Goal: Find specific page/section: Find specific page/section

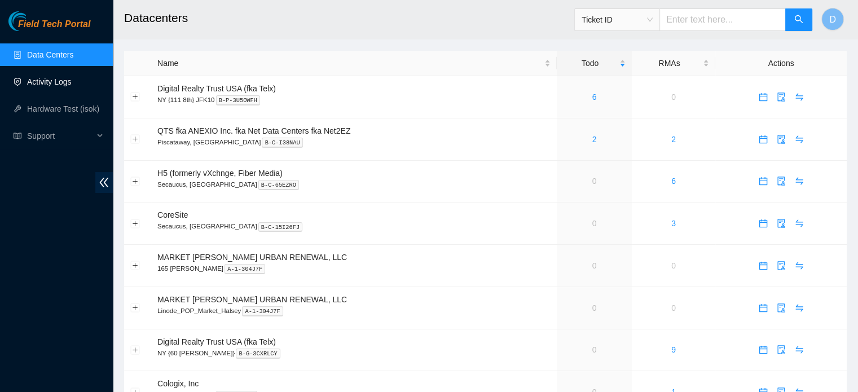
click at [41, 78] on link "Activity Logs" at bounding box center [49, 81] width 45 height 9
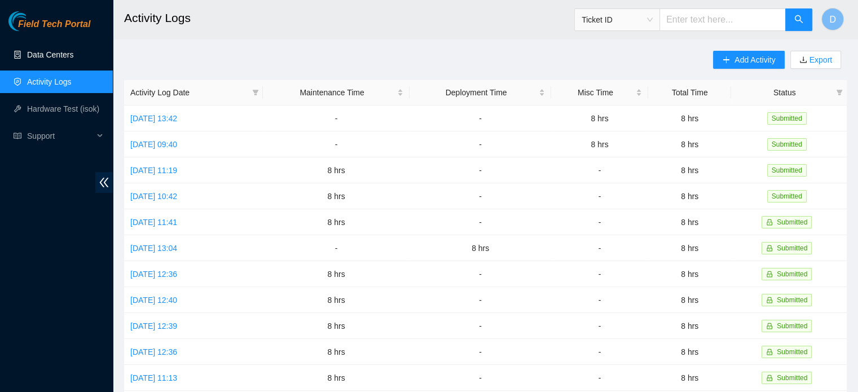
click at [47, 53] on link "Data Centers" at bounding box center [50, 54] width 46 height 9
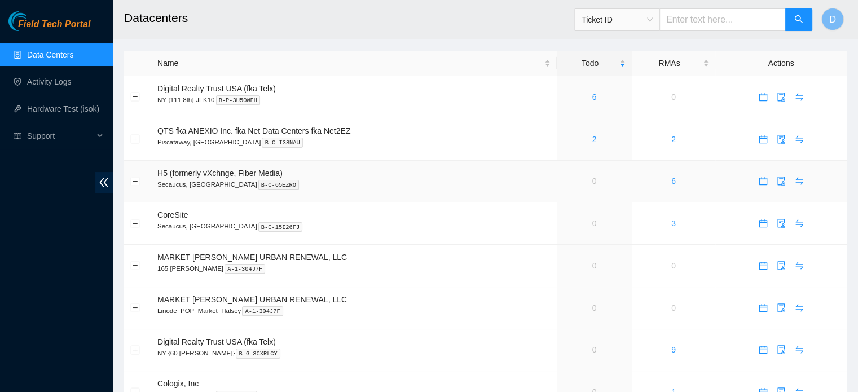
click at [594, 185] on link "0" at bounding box center [594, 181] width 5 height 9
click at [594, 184] on link "0" at bounding box center [594, 181] width 5 height 9
click at [595, 183] on link "0" at bounding box center [594, 181] width 5 height 9
click at [592, 183] on link "0" at bounding box center [594, 181] width 5 height 9
click at [255, 175] on span "H5 (formerly vXchnge, Fiber Media)" at bounding box center [219, 173] width 125 height 9
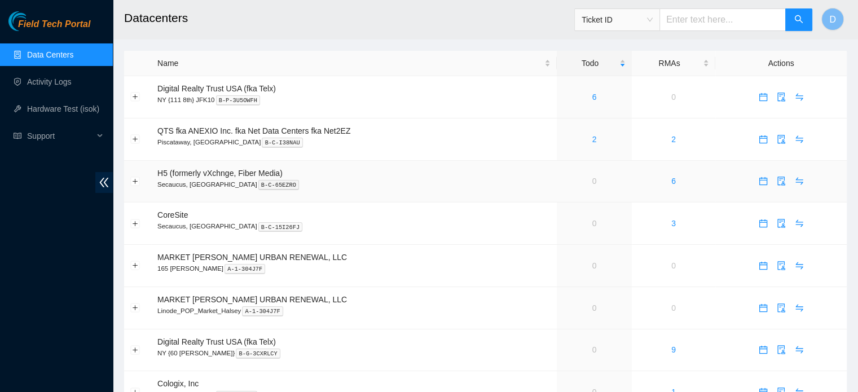
click at [253, 175] on span "H5 (formerly vXchnge, Fiber Media)" at bounding box center [219, 173] width 125 height 9
click at [253, 174] on span "H5 (formerly vXchnge, Fiber Media)" at bounding box center [219, 173] width 125 height 9
drag, startPoint x: 307, startPoint y: 189, endPoint x: 318, endPoint y: 185, distance: 12.0
click at [309, 187] on p "Secaucus, [GEOGRAPHIC_DATA] B-C-65EZRO" at bounding box center [353, 184] width 393 height 10
